Goal: Transaction & Acquisition: Obtain resource

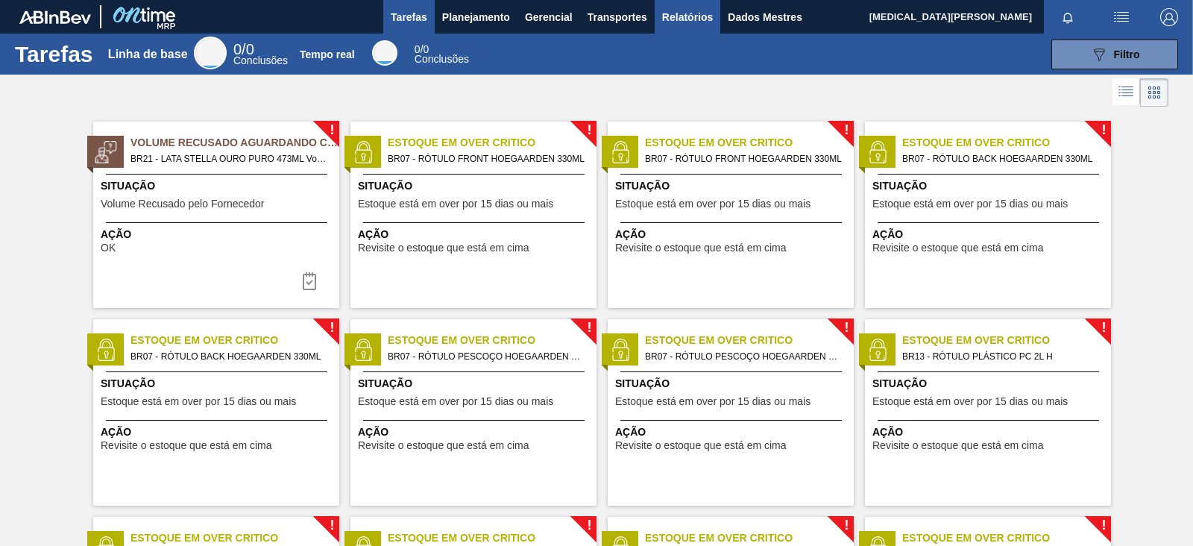
click at [672, 19] on font "Relatórios" at bounding box center [687, 17] width 51 height 12
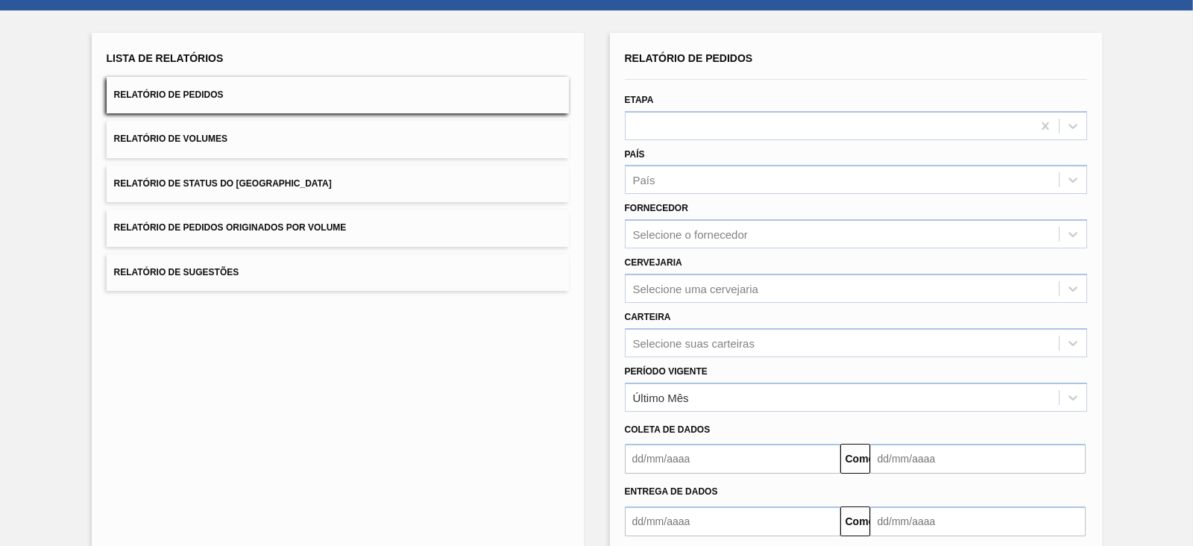
scroll to position [92, 0]
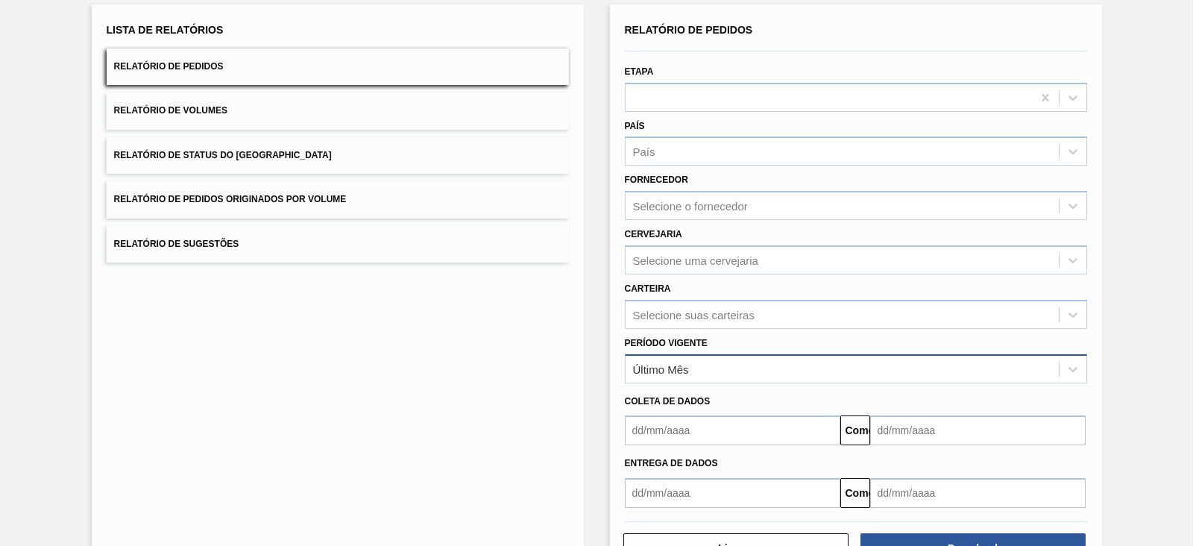
click at [705, 361] on div "Último Mês" at bounding box center [841, 369] width 433 height 22
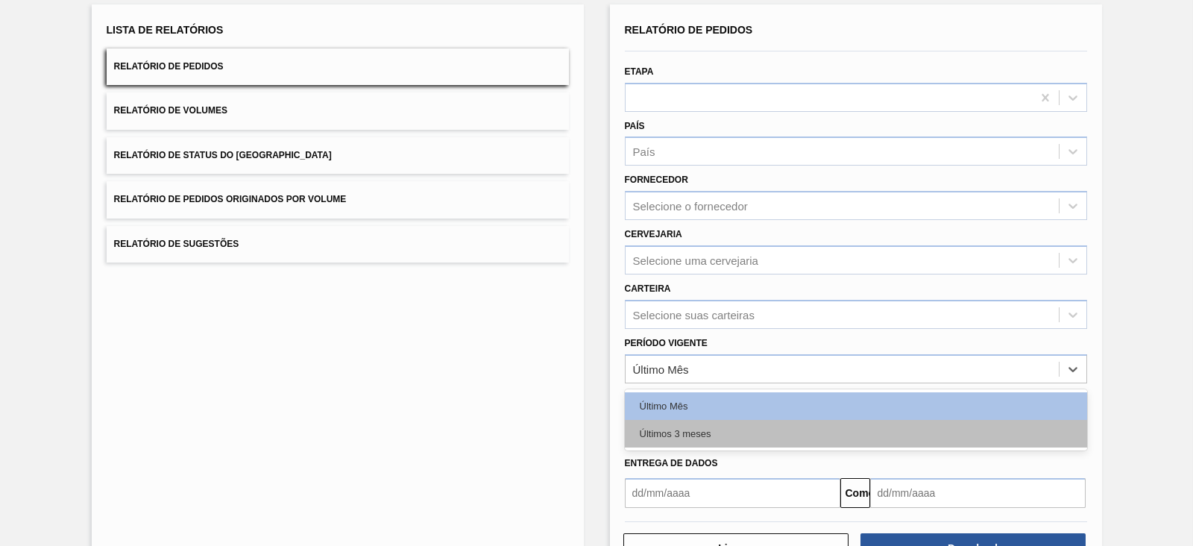
click at [689, 428] on font "Últimos 3 meses" at bounding box center [676, 433] width 72 height 11
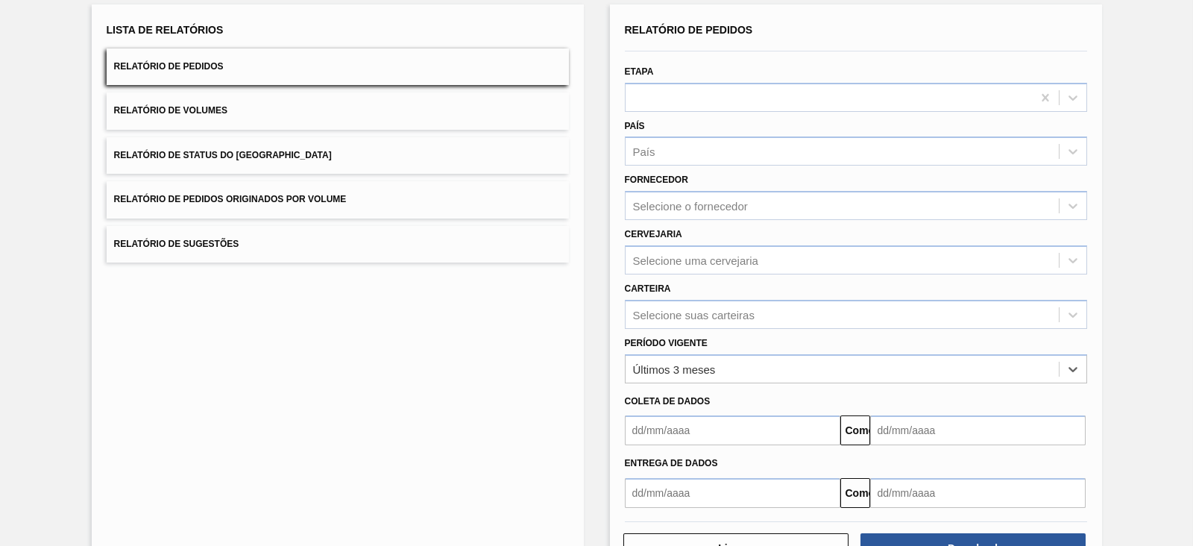
click at [689, 426] on input "text" at bounding box center [732, 430] width 215 height 30
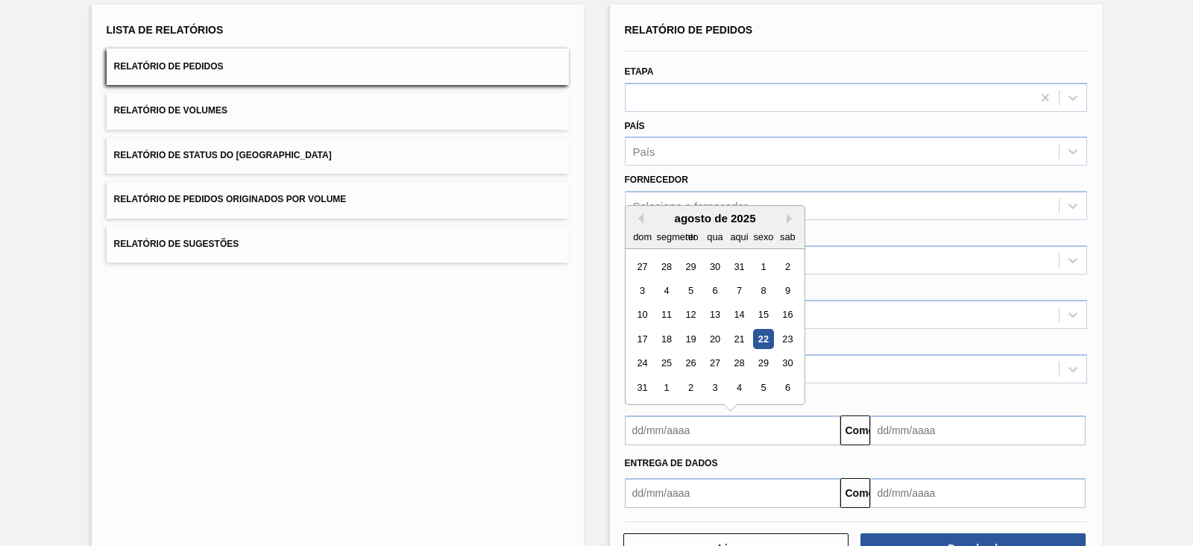
click at [645, 214] on div "agosto de 2025" at bounding box center [714, 218] width 179 height 13
click at [637, 214] on button "[PERSON_NAME]" at bounding box center [638, 218] width 10 height 10
click at [686, 259] on div "1" at bounding box center [690, 266] width 20 height 20
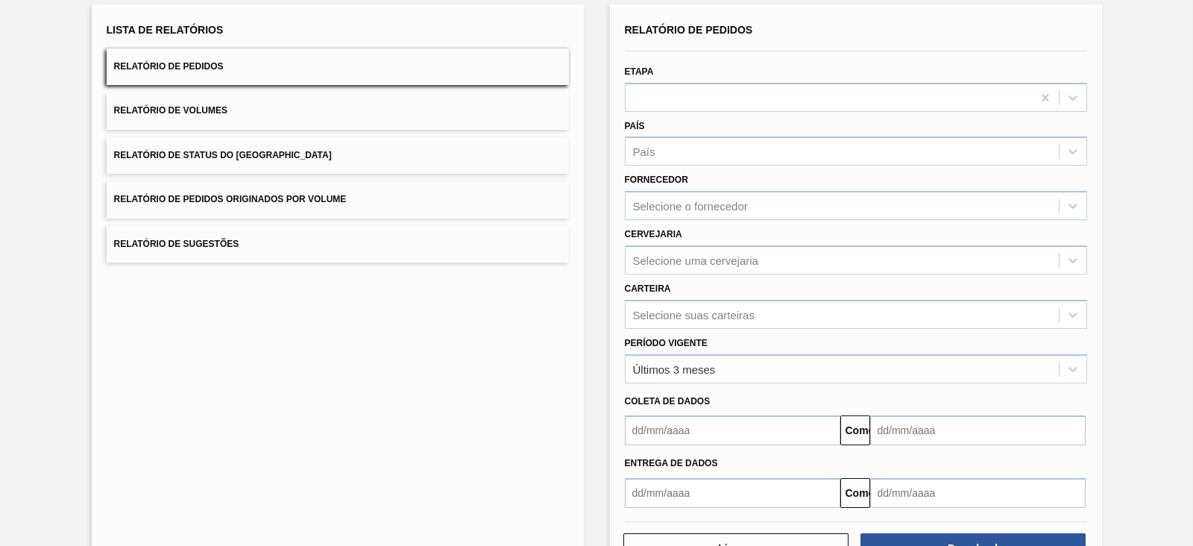
type input "[DATE]"
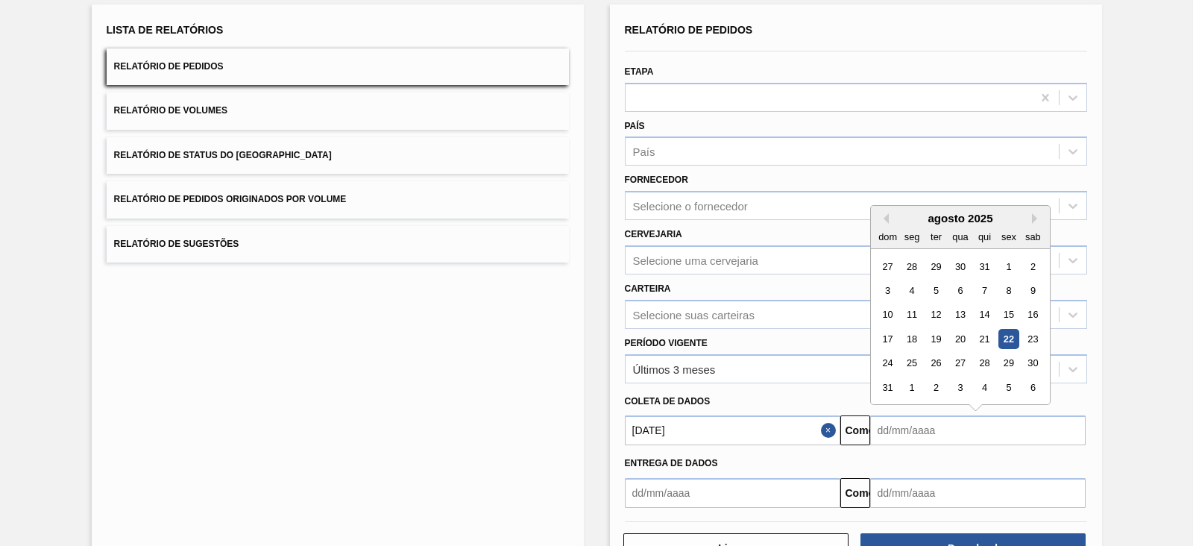
click at [883, 418] on input "text" at bounding box center [977, 430] width 215 height 30
click at [959, 363] on font "27" at bounding box center [959, 363] width 10 height 11
type input "[DATE]"
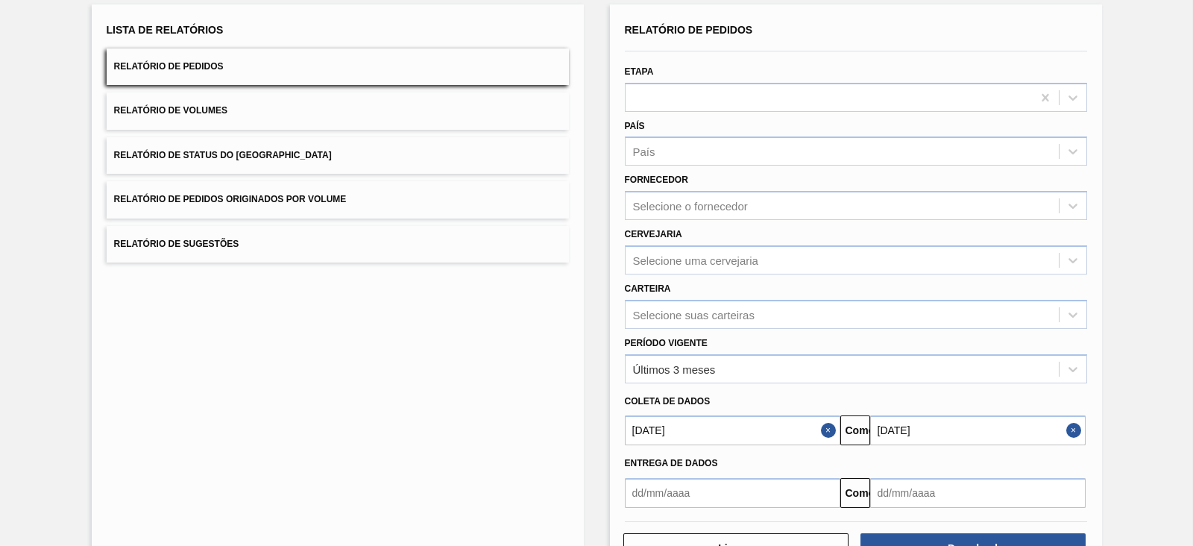
scroll to position [142, 0]
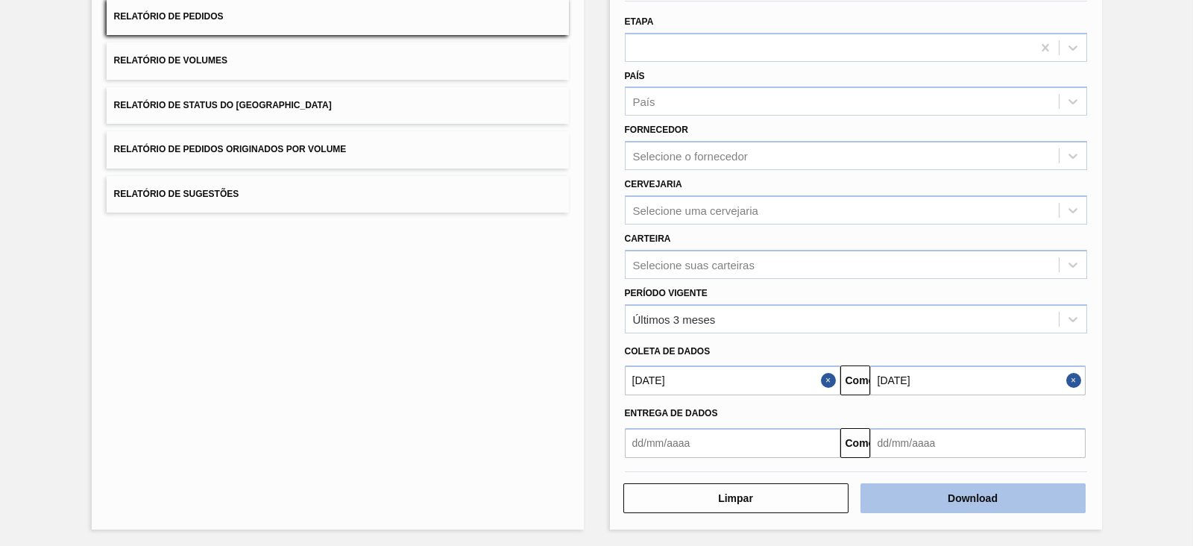
click at [991, 492] on font "Download" at bounding box center [972, 498] width 50 height 12
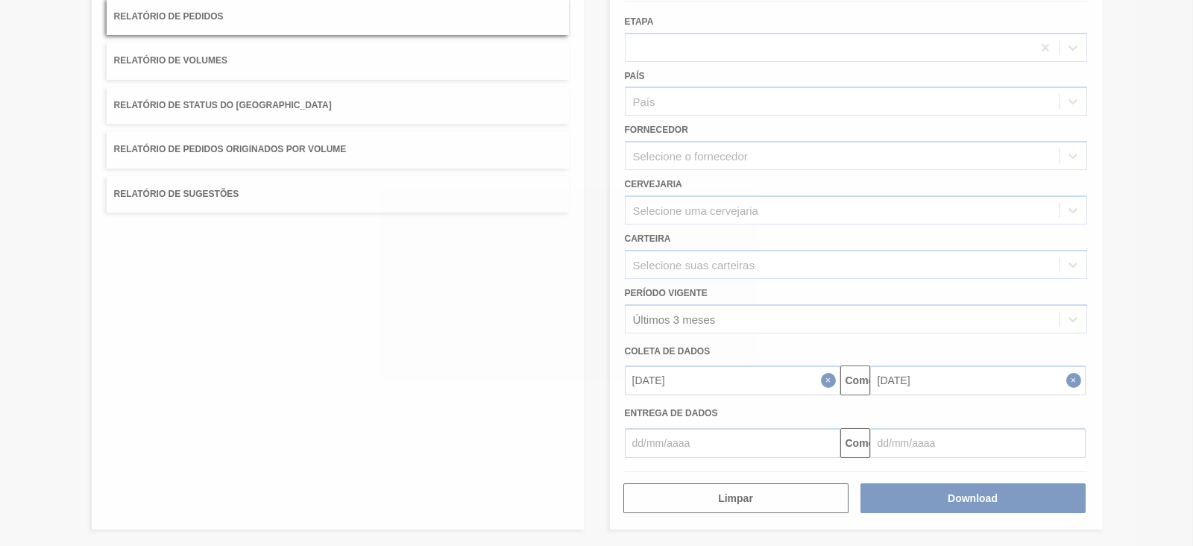
click at [610, 283] on icon at bounding box center [596, 273] width 60 height 60
click at [865, 413] on div at bounding box center [596, 273] width 1193 height 546
click at [730, 203] on div at bounding box center [596, 273] width 1193 height 546
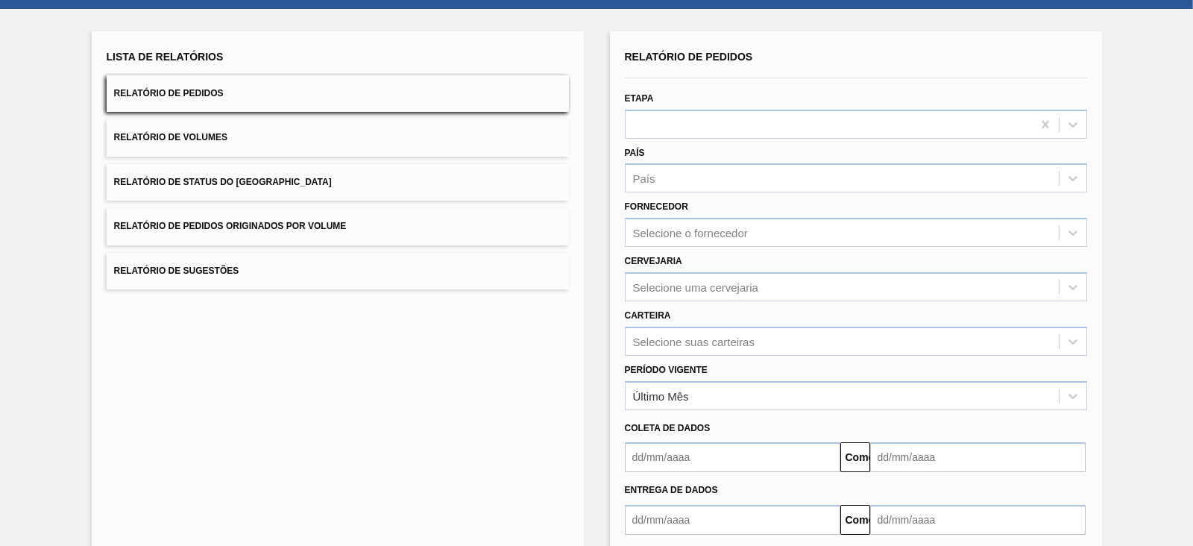
scroll to position [142, 0]
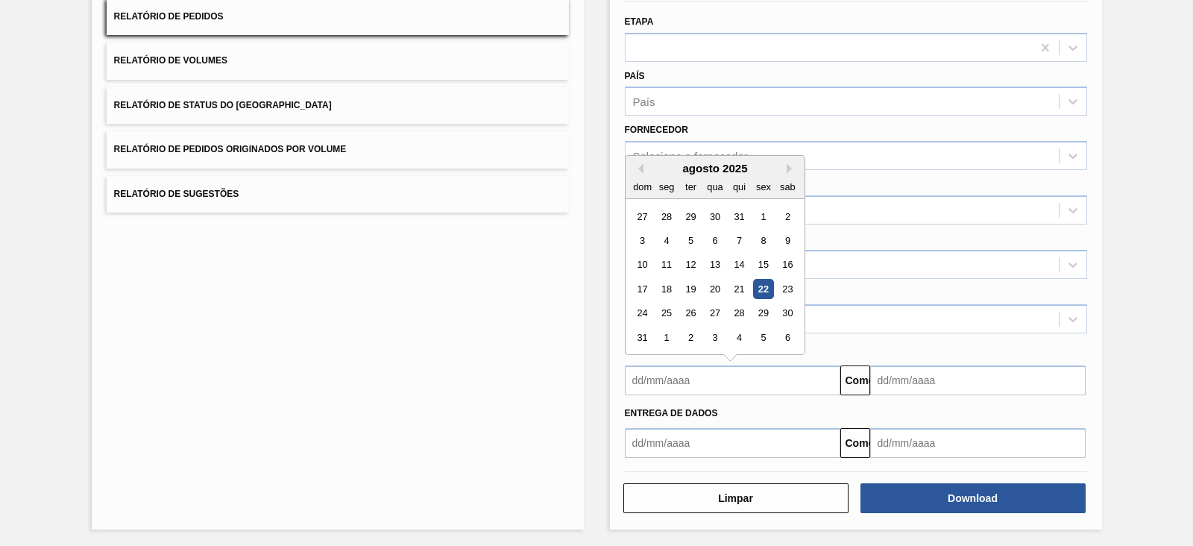
click at [666, 381] on input "text" at bounding box center [732, 380] width 215 height 30
click at [631, 171] on div "agosto de 2025" at bounding box center [714, 168] width 179 height 13
click at [631, 165] on div "agosto de 2025" at bounding box center [714, 168] width 179 height 13
click at [639, 165] on button "[PERSON_NAME]" at bounding box center [638, 168] width 10 height 10
click at [686, 217] on div "1" at bounding box center [690, 216] width 20 height 20
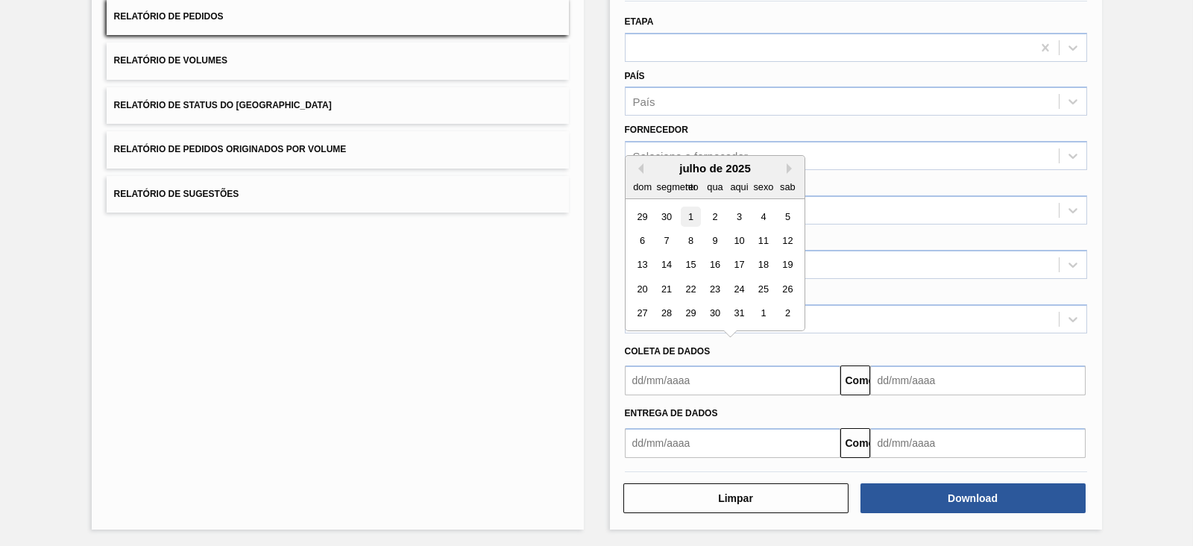
type input "[DATE]"
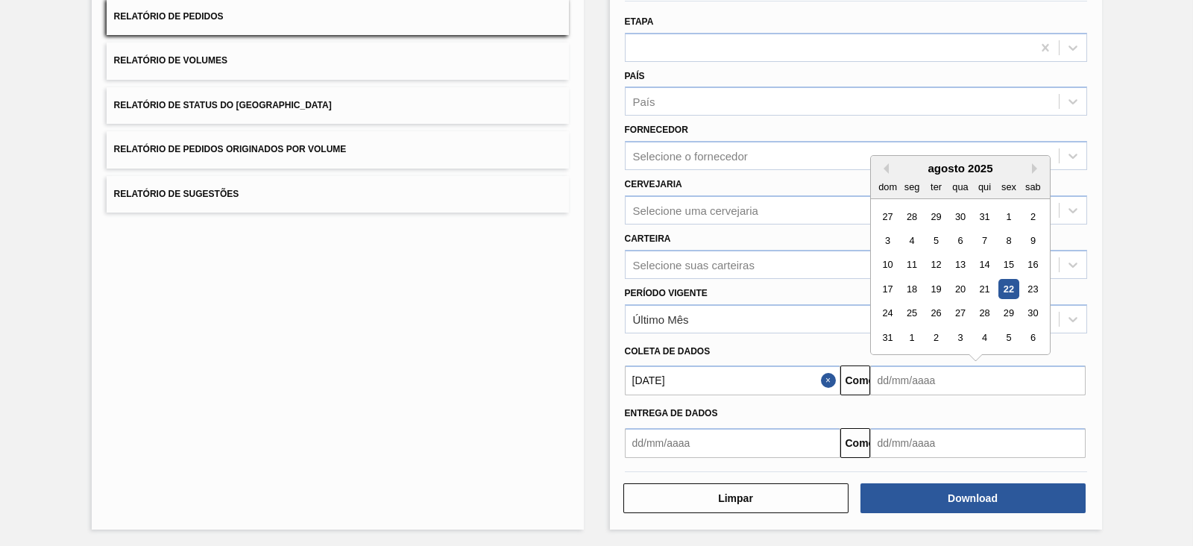
click at [895, 378] on input "text" at bounding box center [977, 380] width 215 height 30
click at [957, 310] on font "27" at bounding box center [959, 313] width 10 height 11
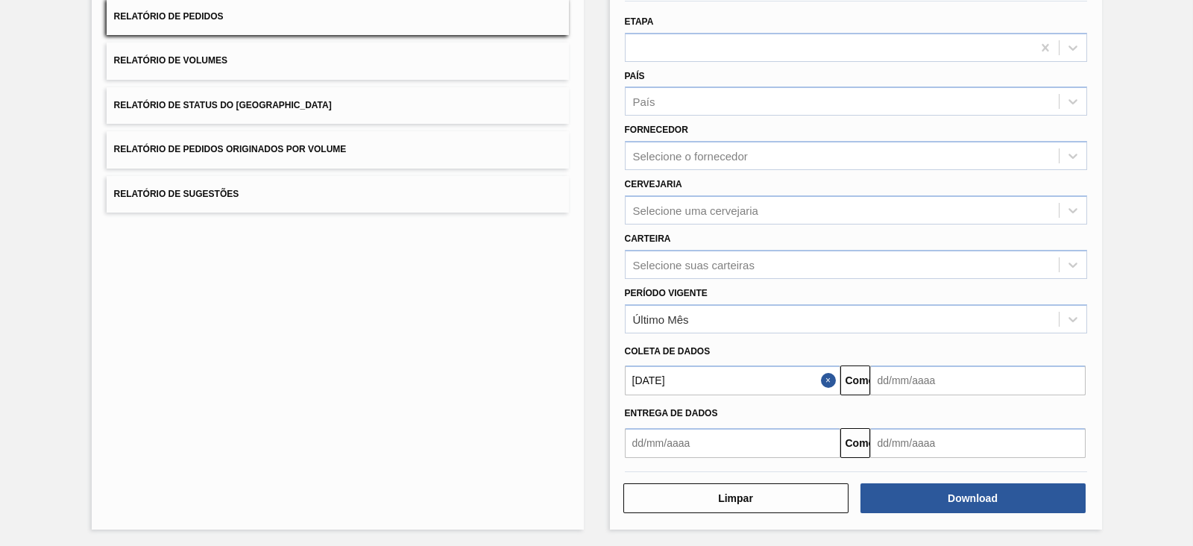
type input "[DATE]"
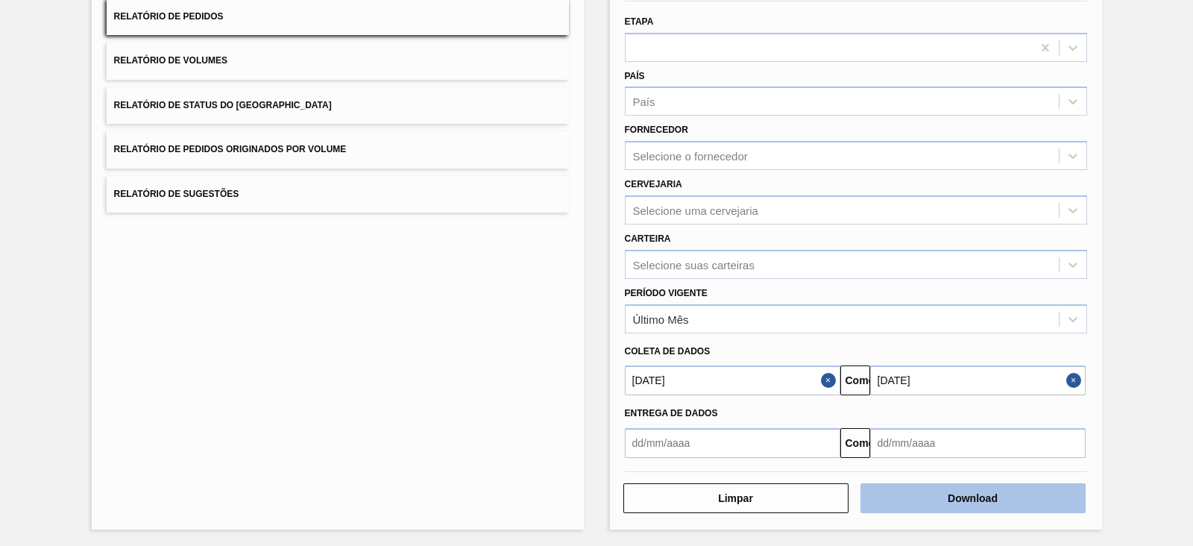
click at [994, 492] on font "Download" at bounding box center [972, 498] width 50 height 12
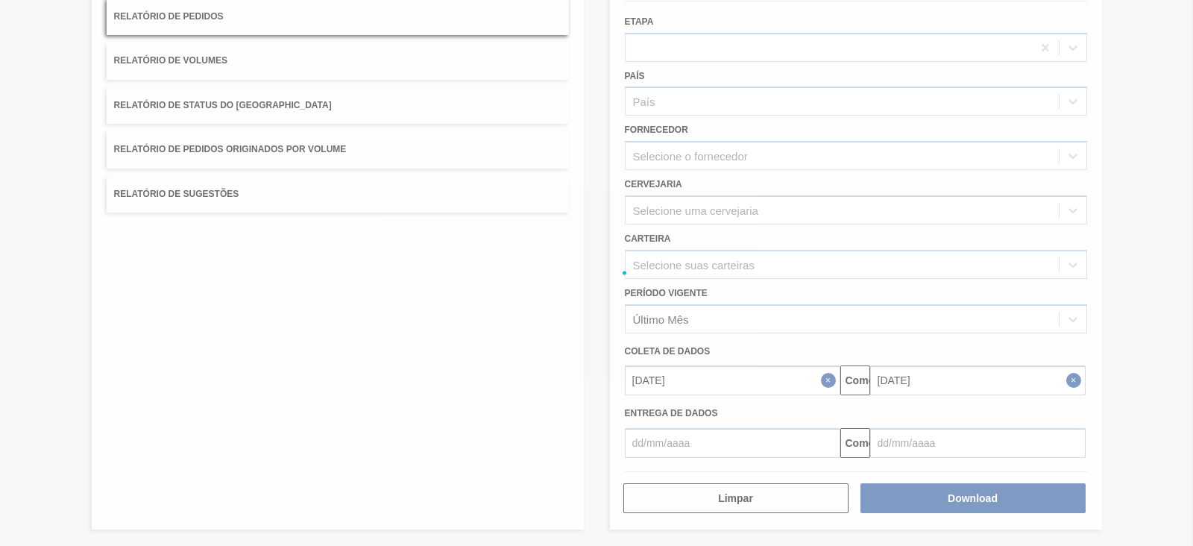
click at [752, 181] on div at bounding box center [596, 273] width 1193 height 546
click at [818, 189] on div at bounding box center [596, 273] width 1193 height 546
click at [845, 286] on div at bounding box center [596, 273] width 1193 height 546
click at [536, 326] on div at bounding box center [596, 273] width 1193 height 546
click at [656, 280] on div at bounding box center [596, 273] width 1193 height 546
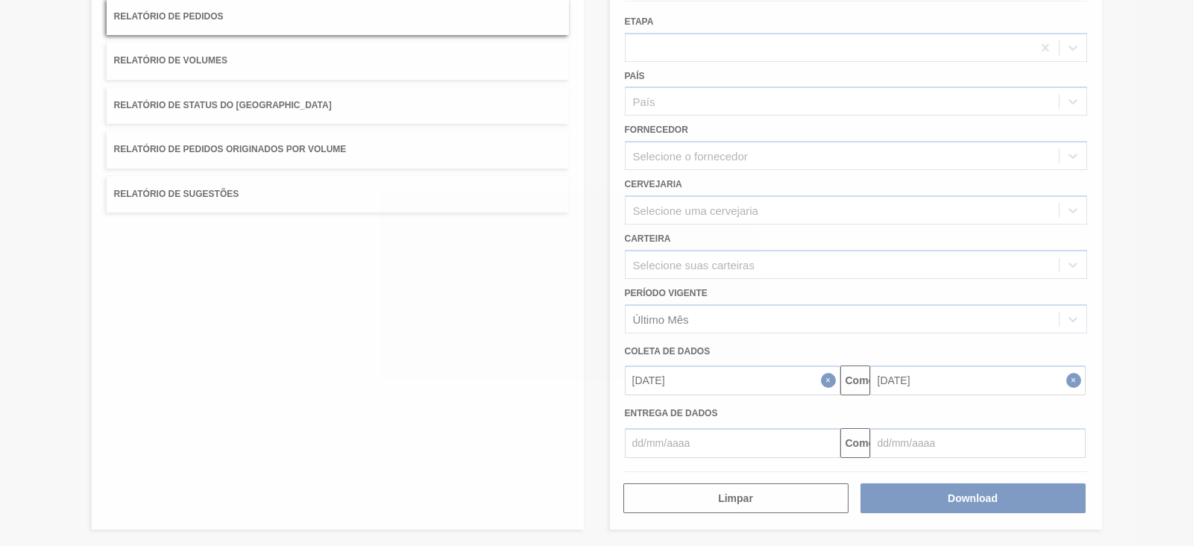
click at [616, 239] on div at bounding box center [596, 273] width 1193 height 546
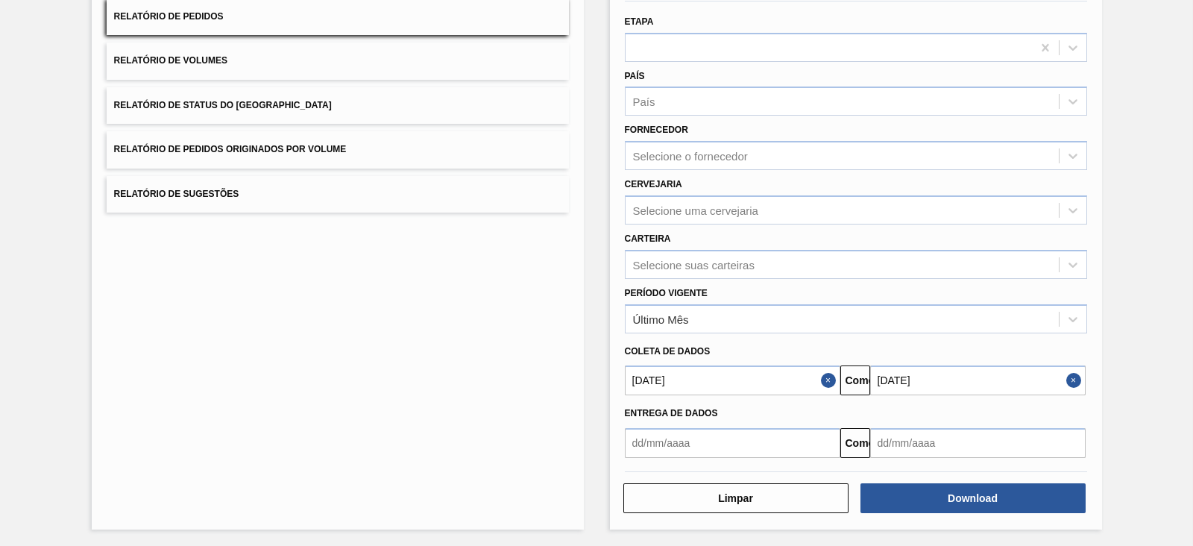
click at [543, 270] on div "Lista de Relatórios Relatório de Pedidos Relatório de Volumes Relatório de Stat…" at bounding box center [338, 242] width 492 height 575
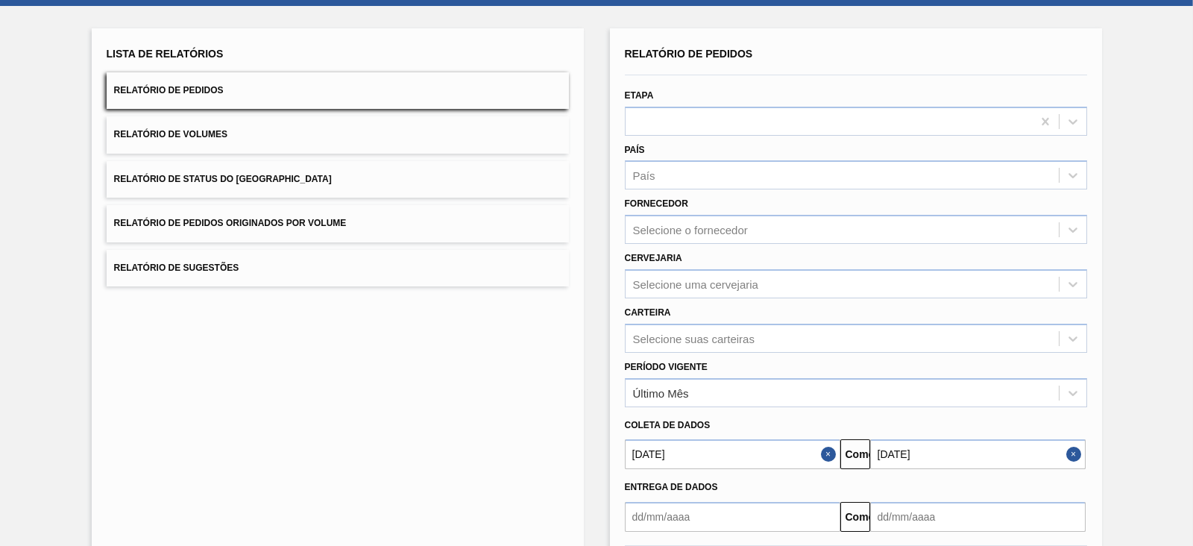
scroll to position [0, 0]
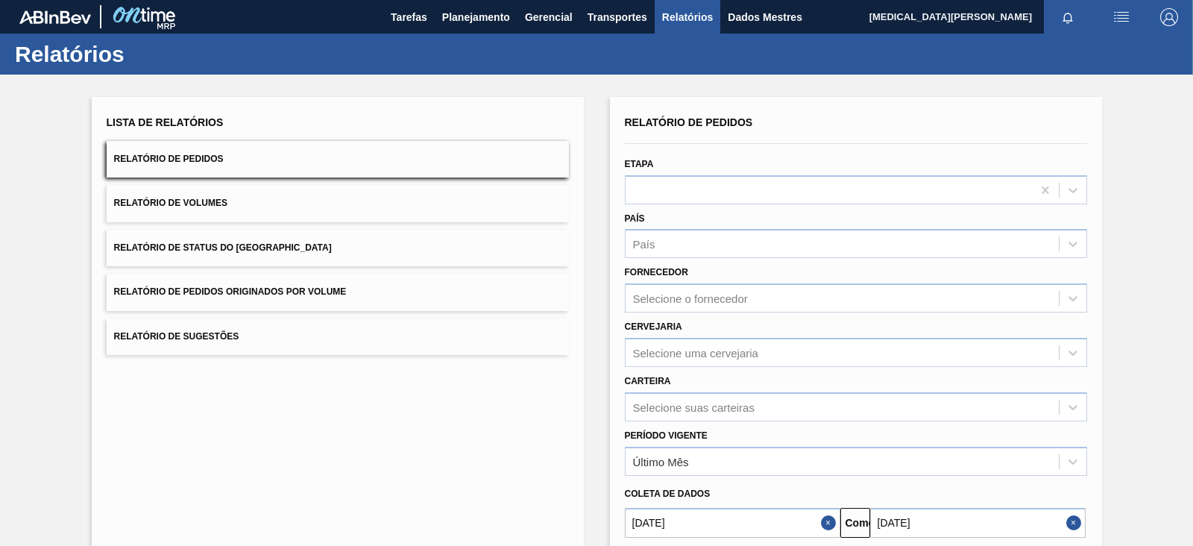
click at [434, 159] on button "Relatório de Pedidos" at bounding box center [338, 159] width 462 height 37
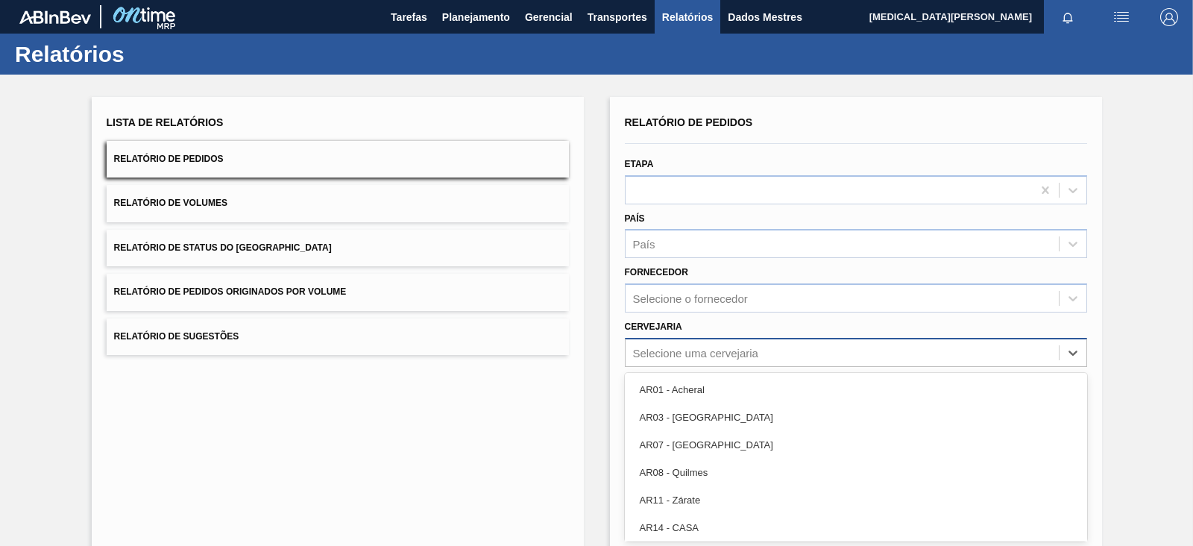
scroll to position [55, 0]
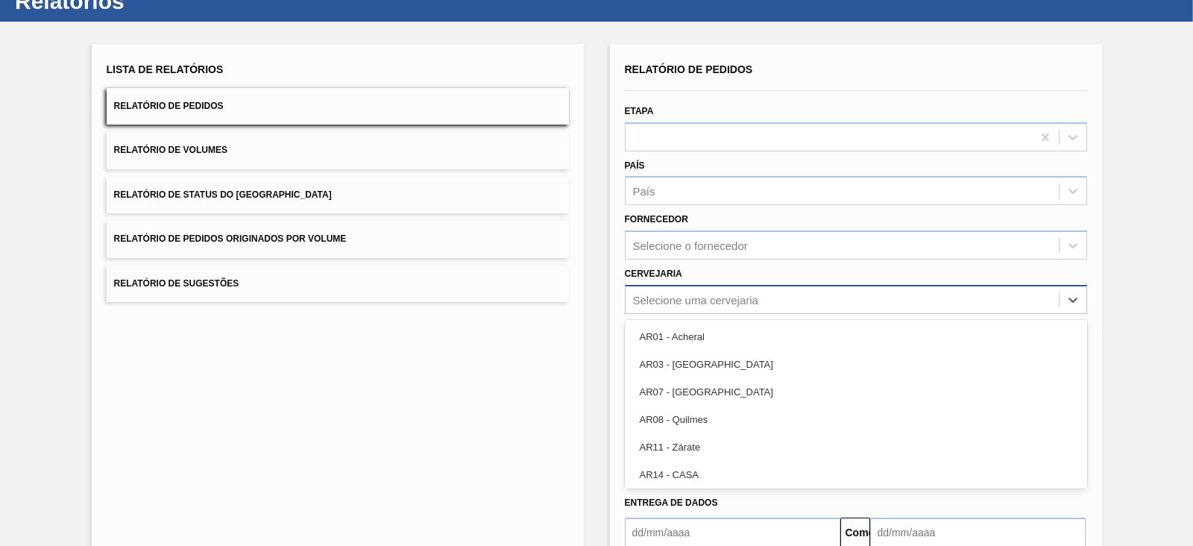
click at [667, 314] on div "option AR01 - Acheral focused, 1 of 92. 92 results available. Use Up and Down t…" at bounding box center [856, 299] width 462 height 29
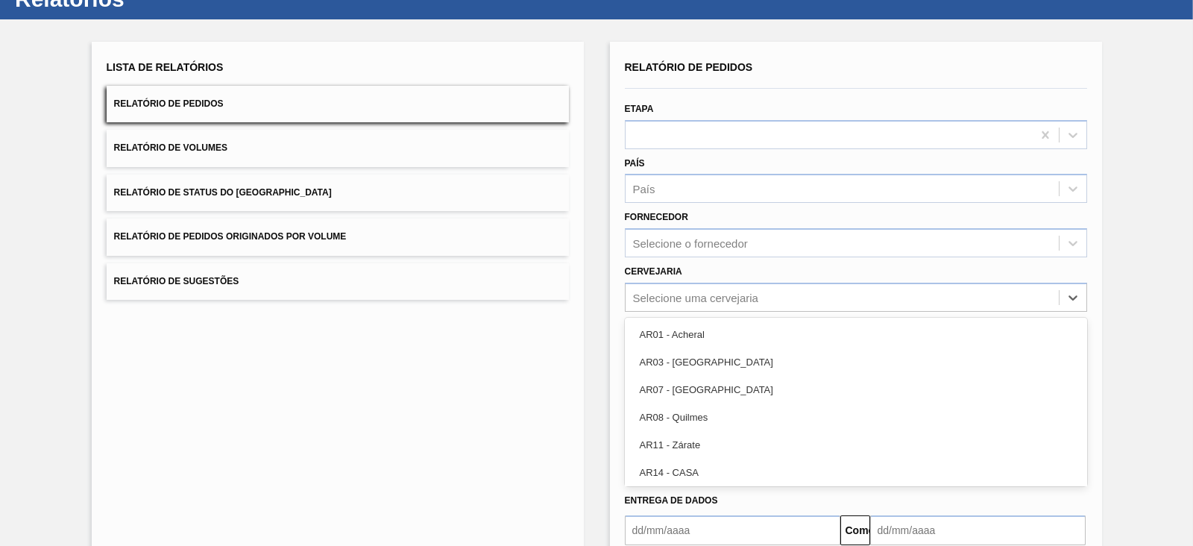
click at [563, 341] on div "Lista de Relatórios Relatório de Pedidos Relatório de Volumes Relatório de Stat…" at bounding box center [338, 329] width 492 height 575
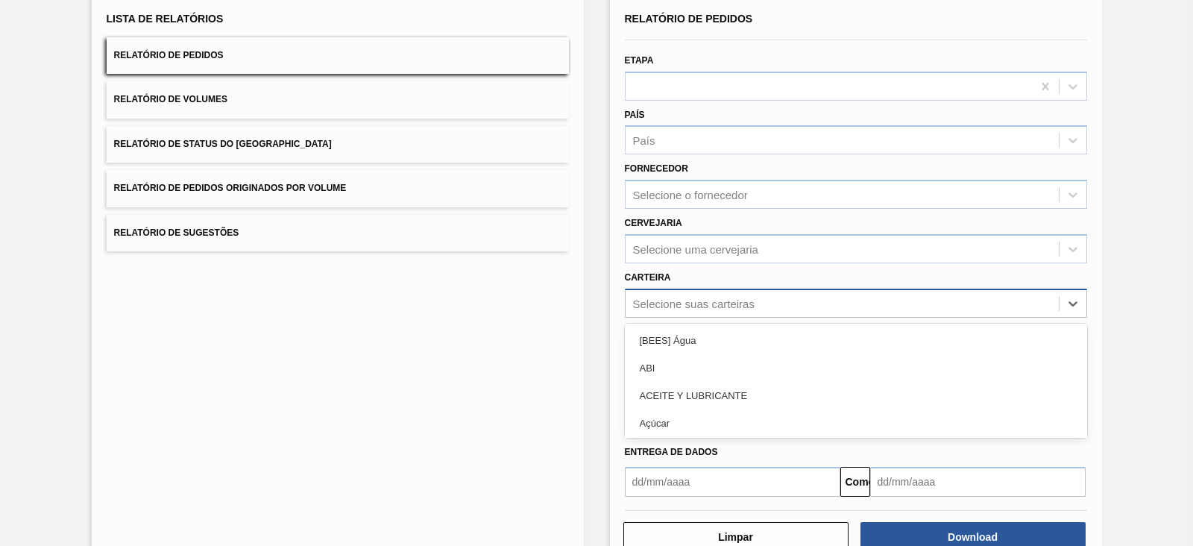
click at [671, 318] on div "option [BEES] Água focused, 1 of 101. 101 results available. Use Up and Down to…" at bounding box center [856, 302] width 462 height 29
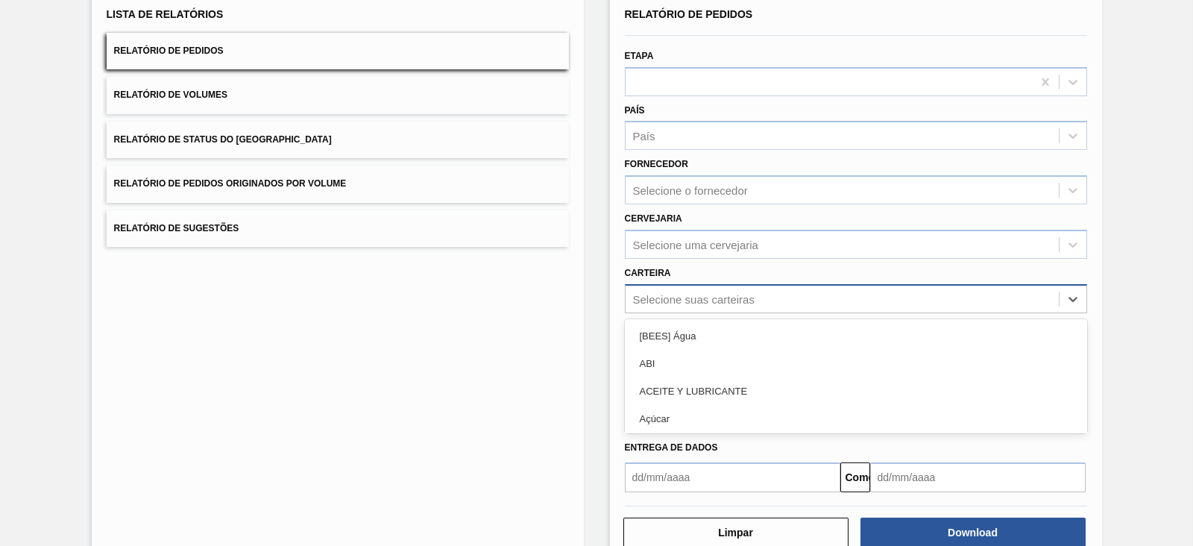
scroll to position [108, 0]
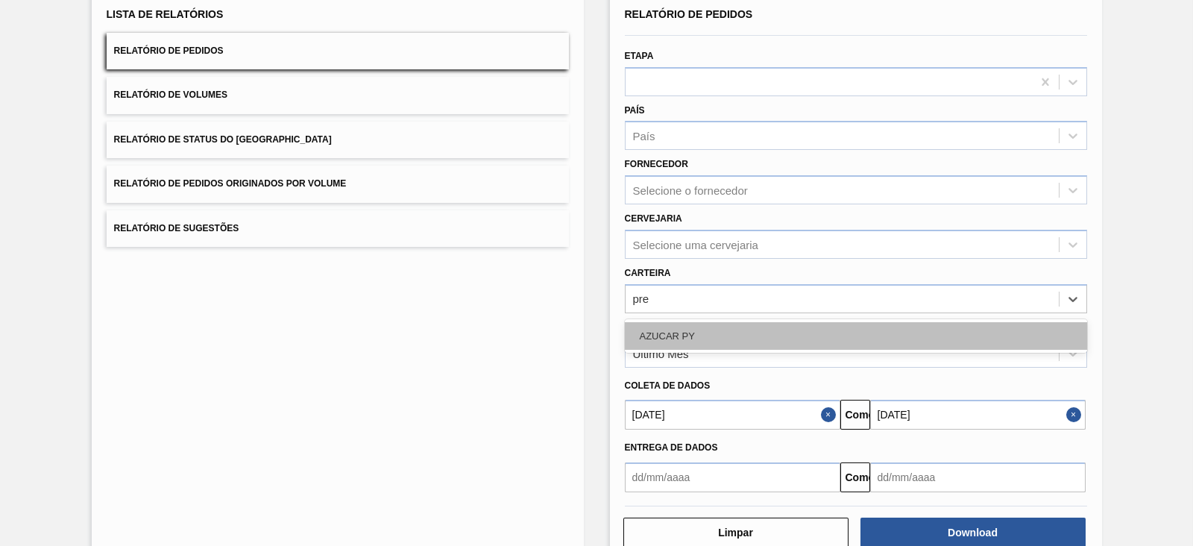
type input "pr"
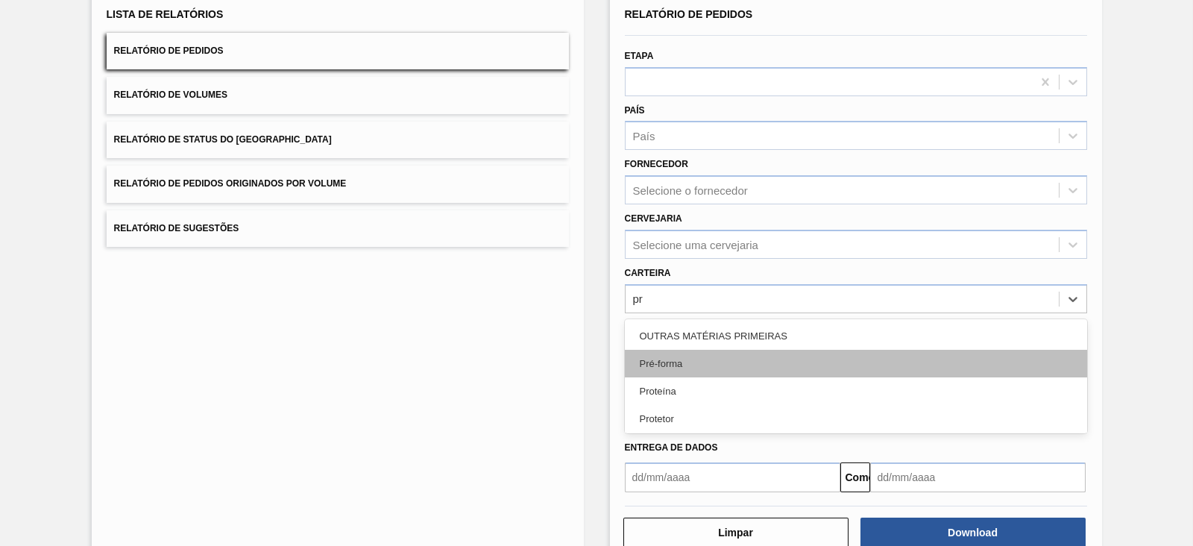
click at [679, 358] on font "Pré-forma" at bounding box center [661, 363] width 43 height 11
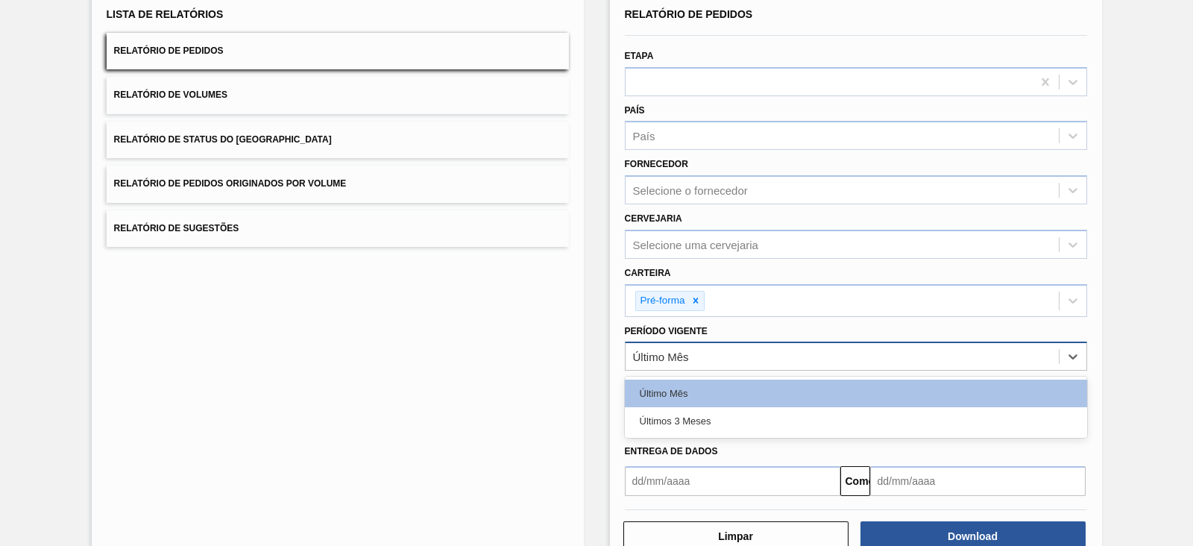
click at [716, 350] on div "Último Mês" at bounding box center [841, 357] width 433 height 22
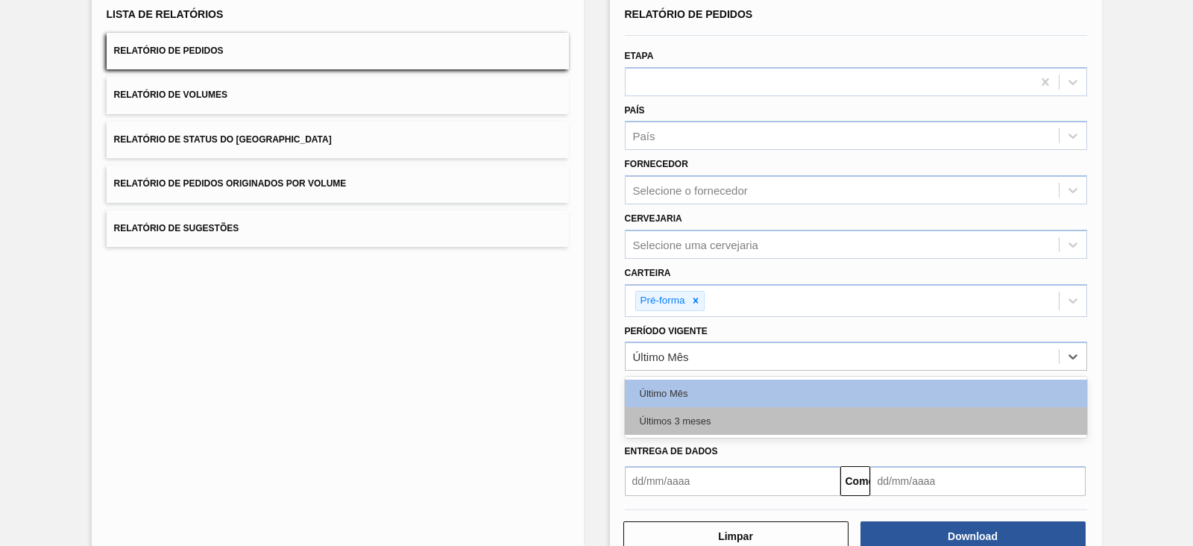
click at [653, 411] on div "Últimos 3 meses" at bounding box center [856, 421] width 462 height 28
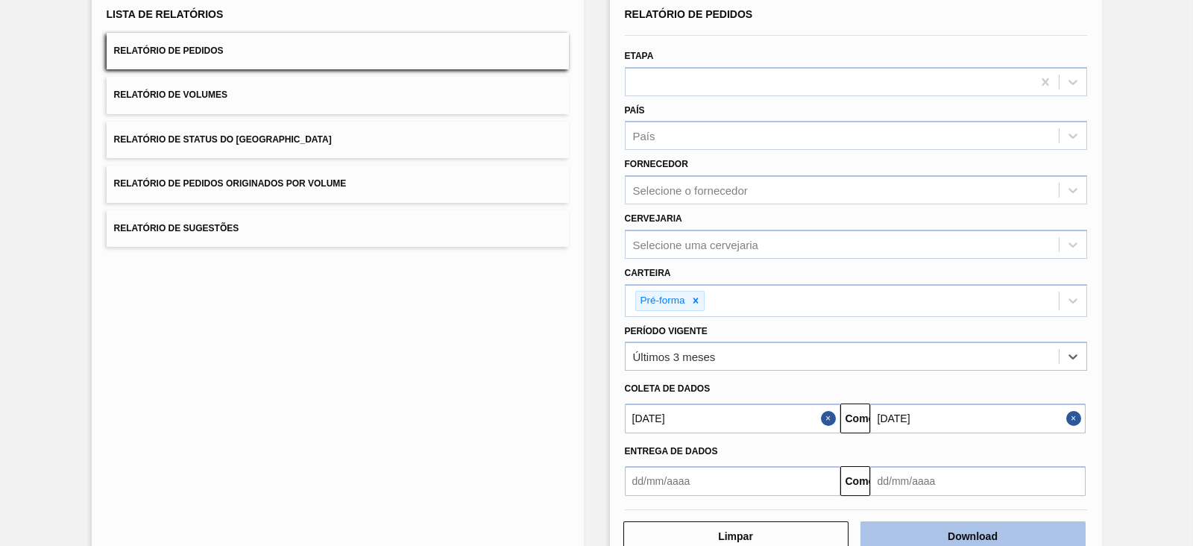
click at [986, 532] on font "Download" at bounding box center [972, 536] width 50 height 12
